Goal: Complete application form

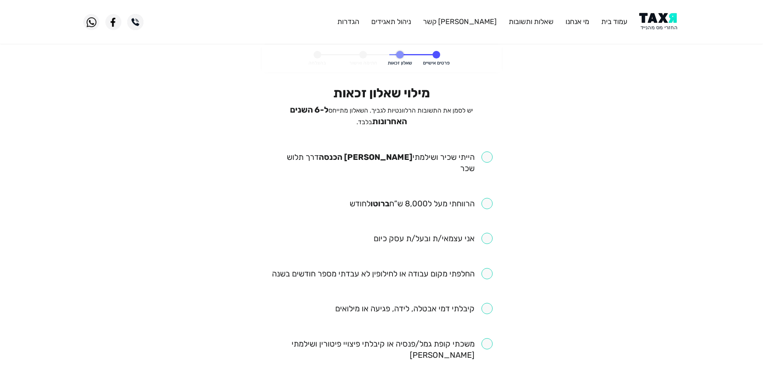
click at [488, 154] on input "checkbox" at bounding box center [382, 162] width 222 height 22
checkbox input "true"
click at [491, 198] on input "checkbox" at bounding box center [421, 203] width 143 height 11
checkbox input "true"
click at [490, 268] on input "checkbox" at bounding box center [382, 273] width 221 height 11
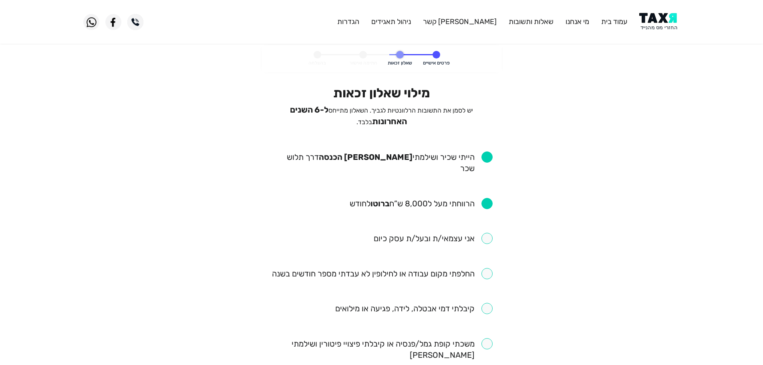
checkbox input "true"
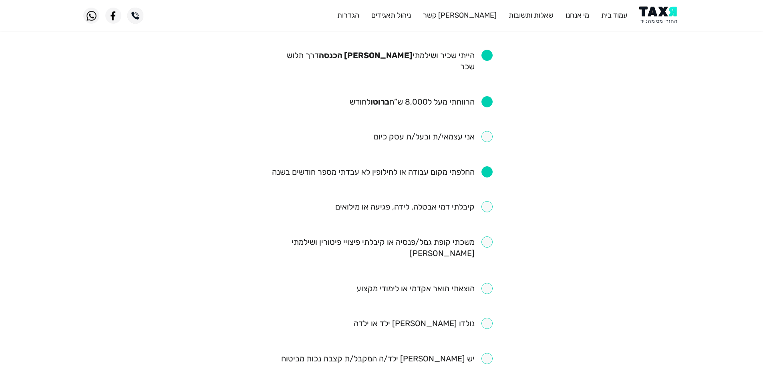
scroll to position [160, 0]
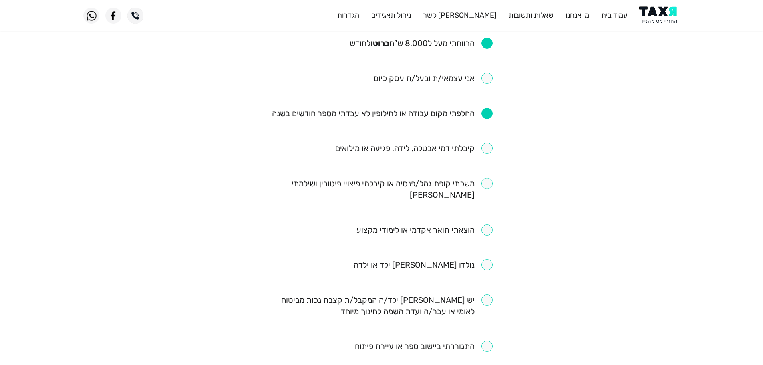
click at [486, 178] on input "checkbox" at bounding box center [382, 189] width 222 height 22
checkbox input "true"
click at [491, 143] on input "checkbox" at bounding box center [413, 148] width 157 height 11
checkbox input "true"
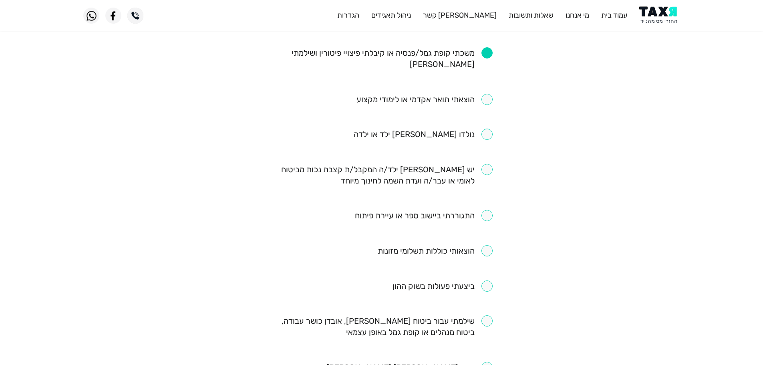
scroll to position [320, 0]
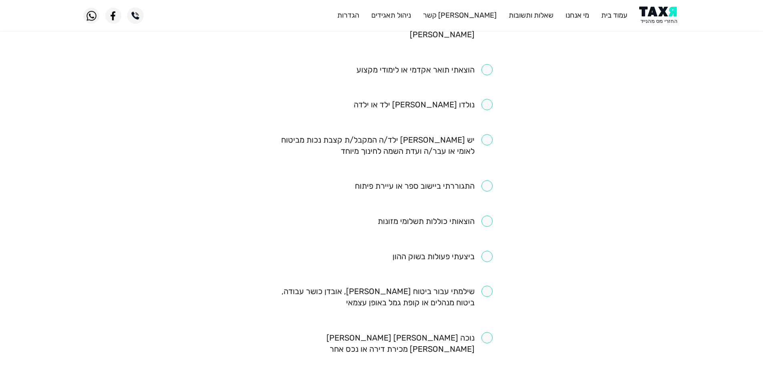
click at [489, 180] on input "checkbox" at bounding box center [424, 185] width 138 height 11
checkbox input "true"
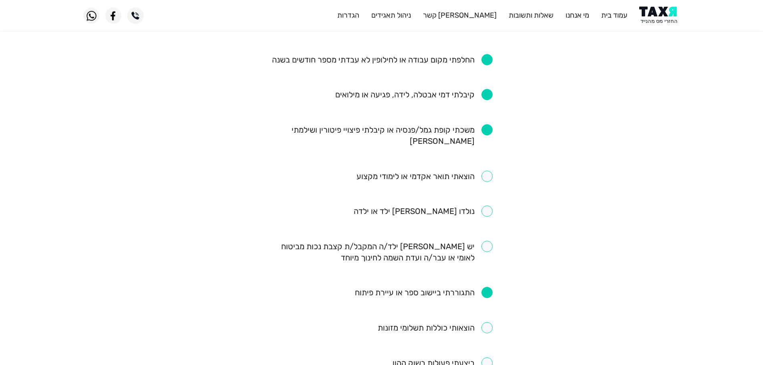
scroll to position [200, 0]
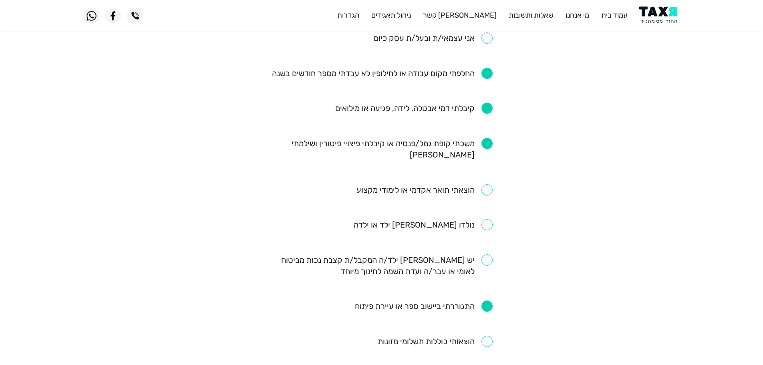
click at [485, 103] on input "checkbox" at bounding box center [413, 108] width 157 height 11
checkbox input "false"
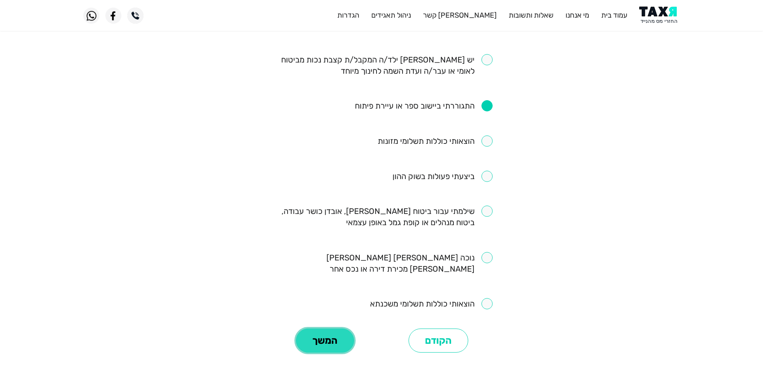
click at [329, 328] on button "המשך" at bounding box center [325, 340] width 58 height 24
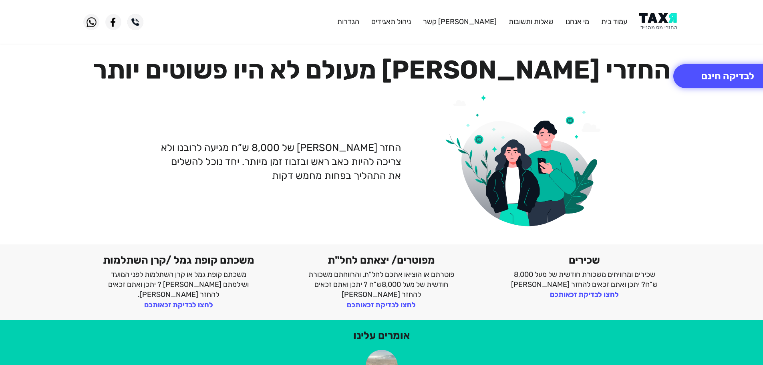
click at [661, 19] on img at bounding box center [659, 22] width 40 height 18
click at [657, 15] on img at bounding box center [659, 22] width 40 height 18
